Goal: Use online tool/utility: Utilize a website feature to perform a specific function

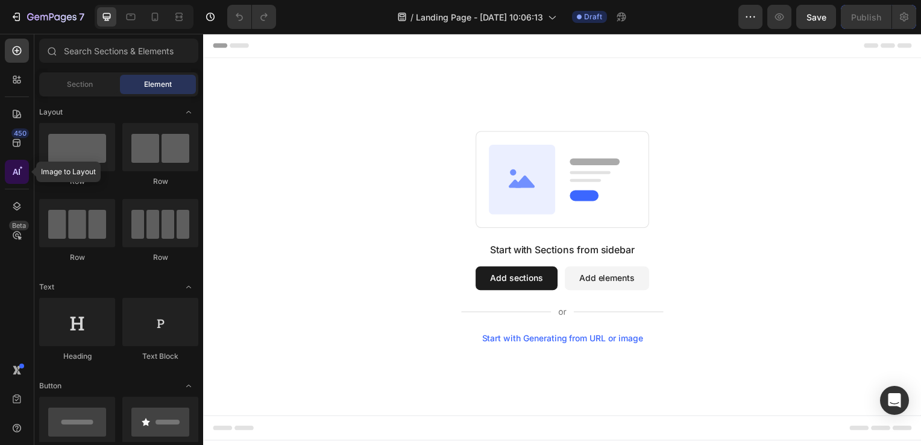
click at [19, 175] on icon at bounding box center [19, 172] width 1 height 6
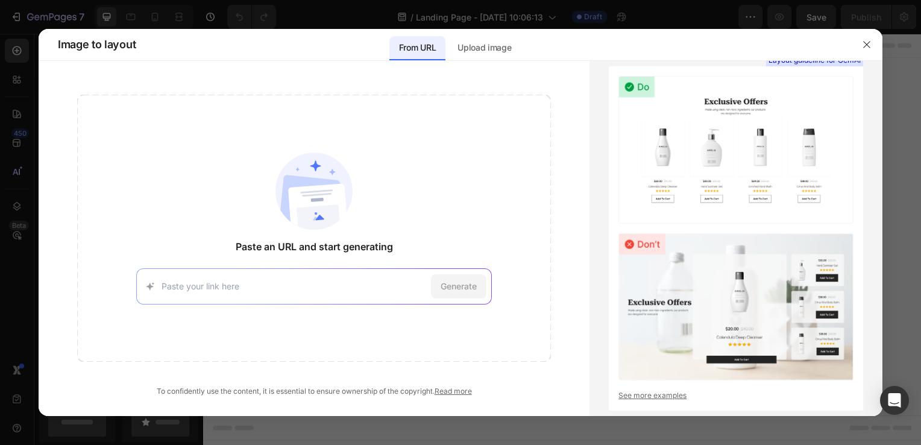
click at [287, 282] on input at bounding box center [294, 286] width 265 height 13
paste input "[URL][DOMAIN_NAME]"
type input "[URL][DOMAIN_NAME]"
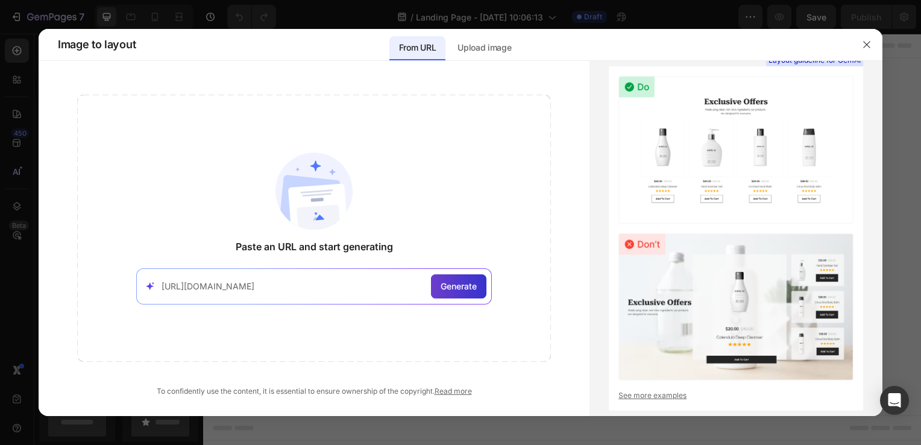
click at [458, 277] on div "Generate" at bounding box center [458, 286] width 55 height 24
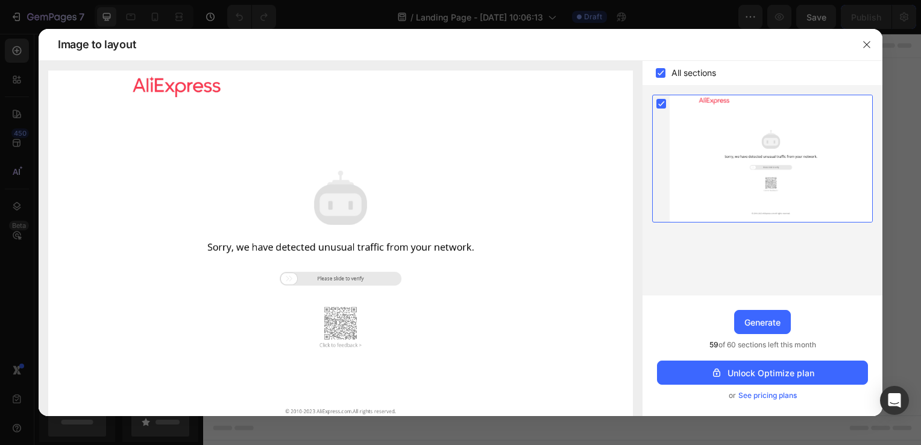
drag, startPoint x: 291, startPoint y: 278, endPoint x: 448, endPoint y: 273, distance: 157.4
click at [448, 273] on img at bounding box center [340, 253] width 585 height 365
drag, startPoint x: 293, startPoint y: 280, endPoint x: 393, endPoint y: 260, distance: 101.9
click at [393, 260] on img at bounding box center [340, 253] width 585 height 365
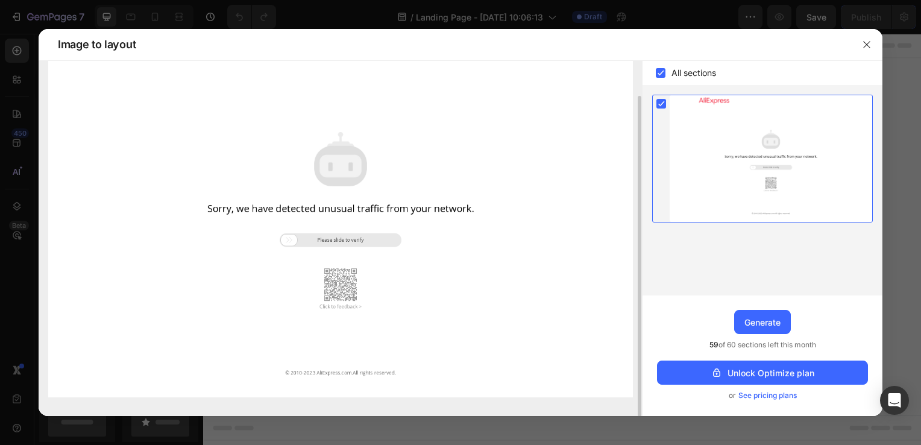
scroll to position [39, 0]
drag, startPoint x: 292, startPoint y: 241, endPoint x: 377, endPoint y: 238, distance: 85.1
click at [377, 238] on img at bounding box center [340, 214] width 585 height 365
click at [769, 322] on div "Generate" at bounding box center [763, 322] width 36 height 13
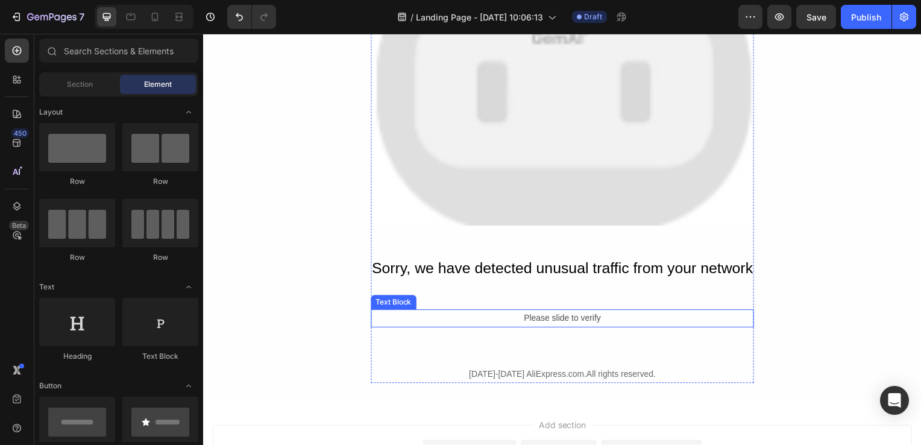
scroll to position [326, 0]
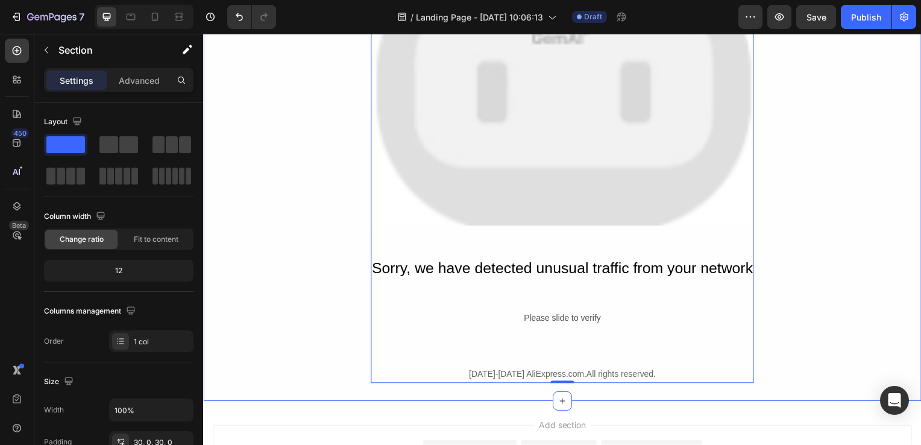
click at [261, 183] on div "AliExpress Heading Image Sorry, we have detected unusual traffic from your netw…" at bounding box center [564, 68] width 723 height 635
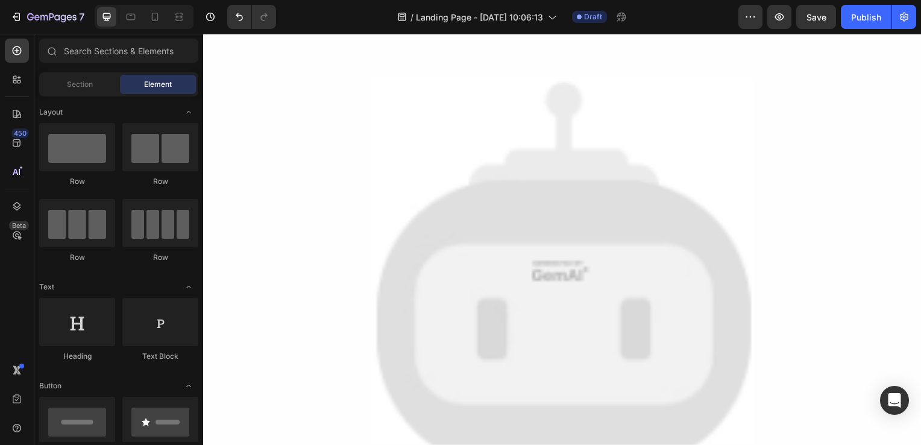
scroll to position [92, 0]
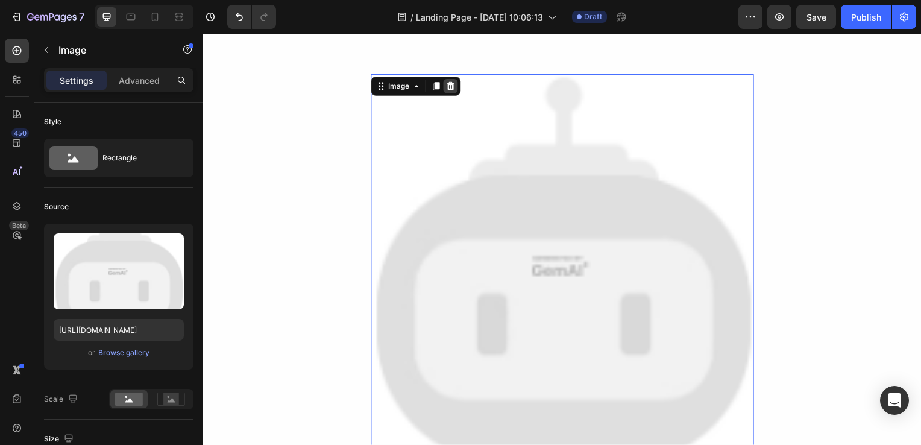
click at [447, 86] on icon at bounding box center [452, 87] width 10 height 10
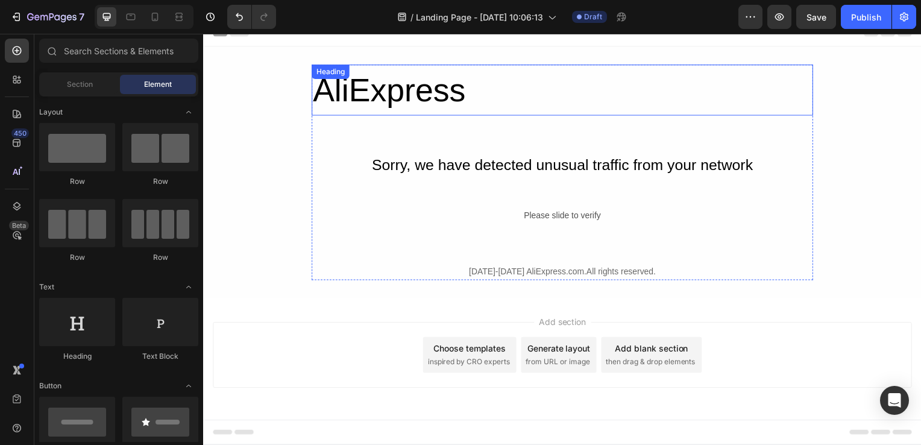
scroll to position [0, 0]
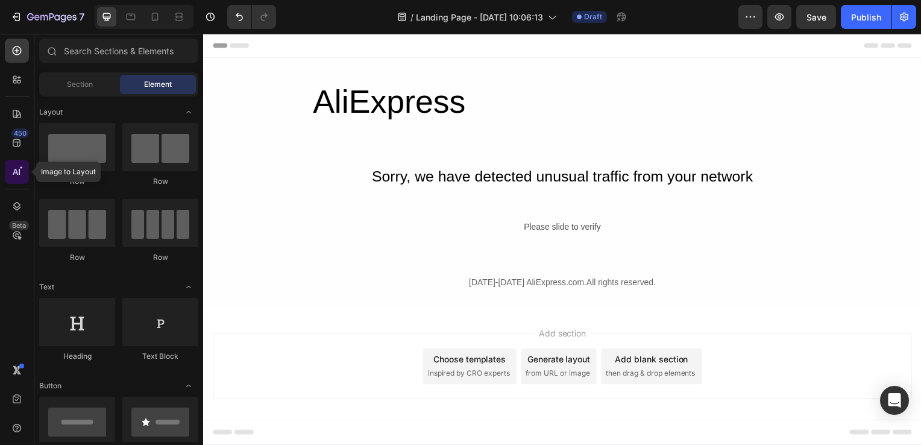
click at [20, 170] on icon at bounding box center [17, 172] width 12 height 12
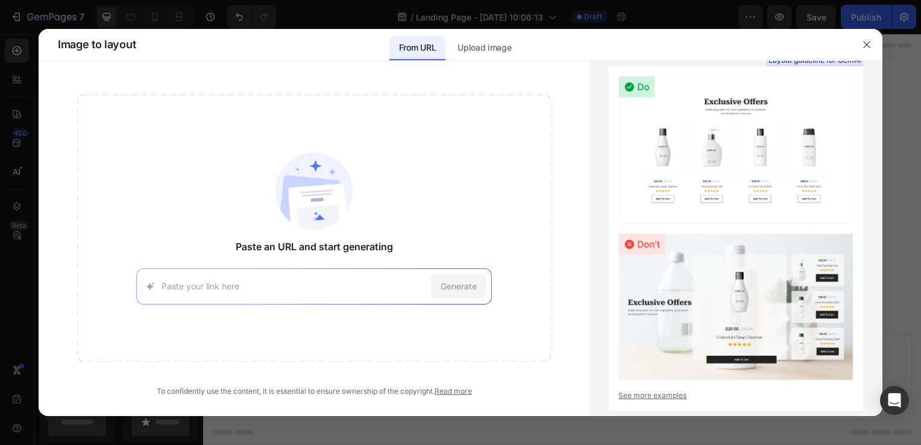
click at [308, 291] on input at bounding box center [294, 286] width 265 height 13
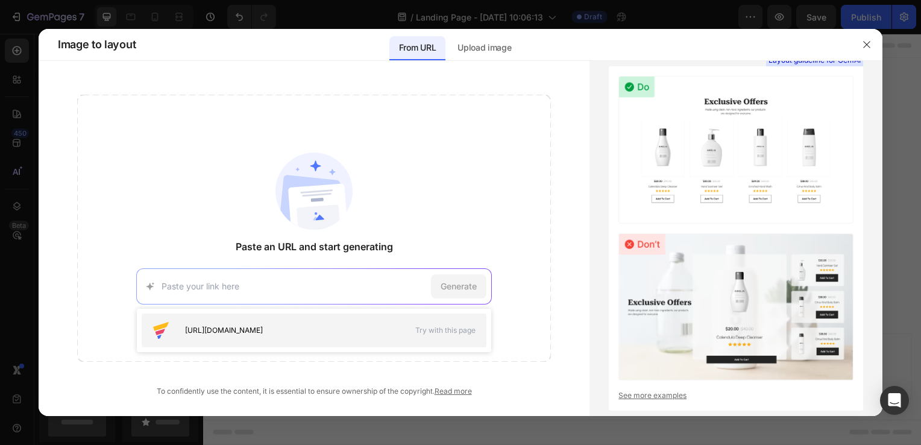
click at [263, 333] on span "[URL][DOMAIN_NAME]" at bounding box center [224, 330] width 78 height 11
type input "[URL][DOMAIN_NAME]"
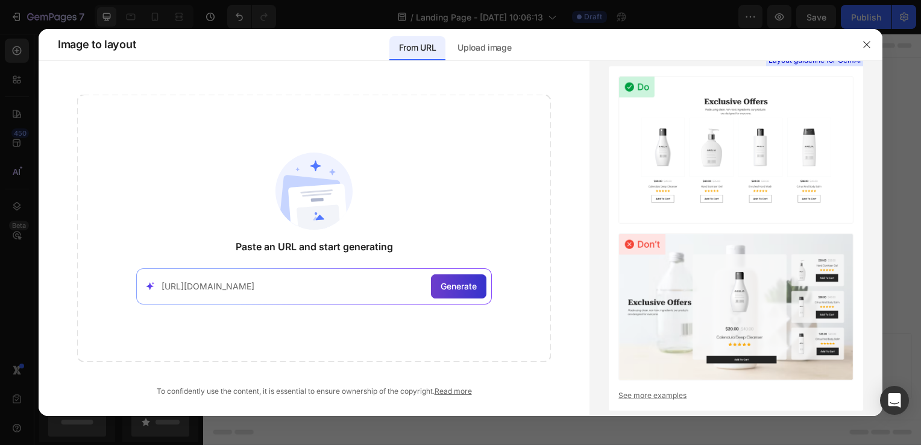
click at [470, 289] on span "Generate" at bounding box center [459, 286] width 36 height 13
